Goal: Task Accomplishment & Management: Manage account settings

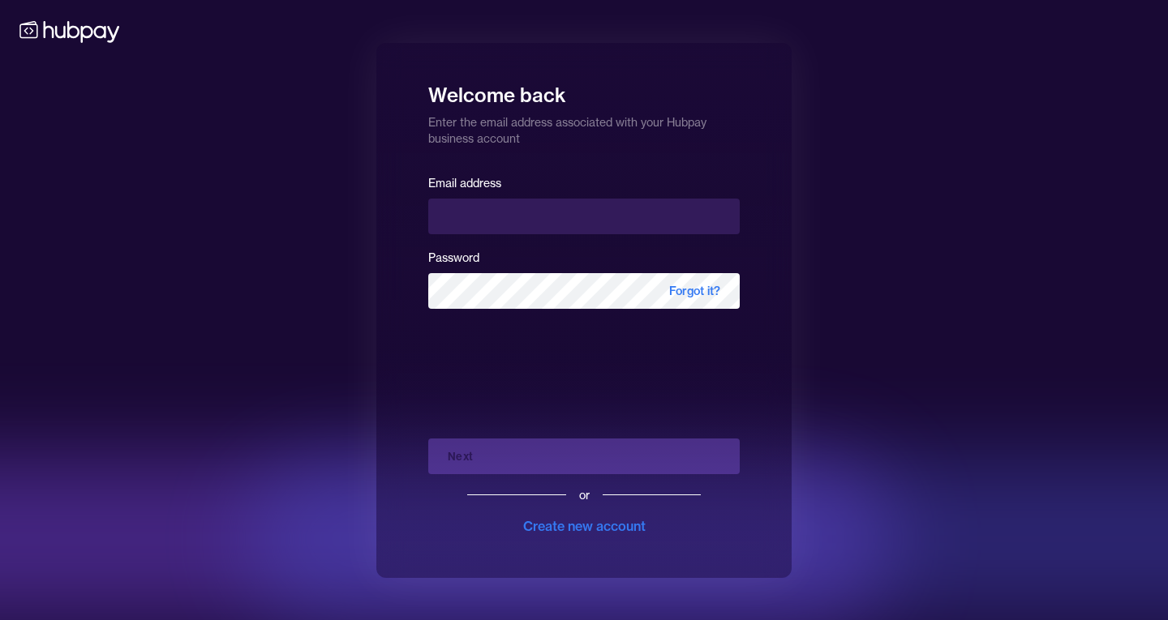
type input "**********"
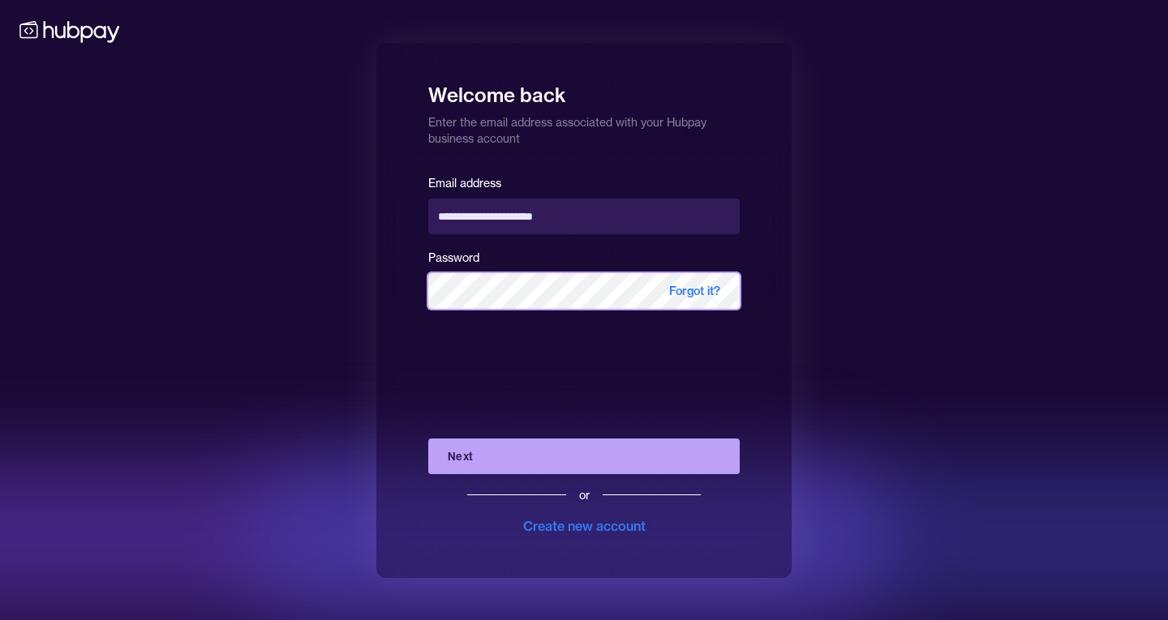
click at [428, 439] on button "Next" at bounding box center [583, 457] width 311 height 36
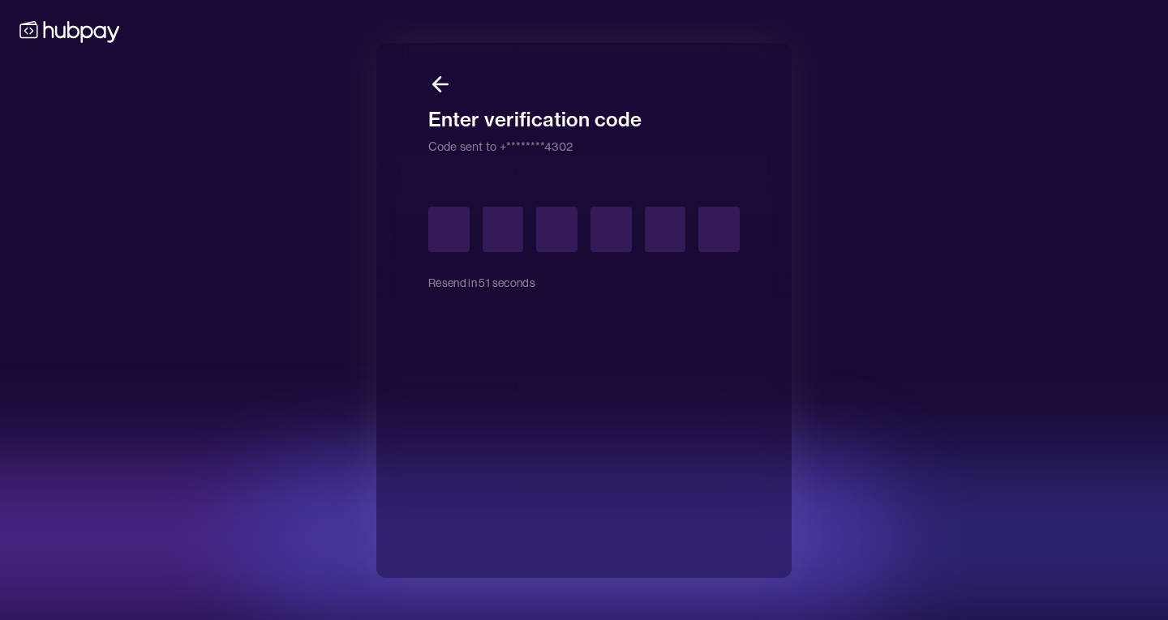
type input "*"
